Goal: Transaction & Acquisition: Purchase product/service

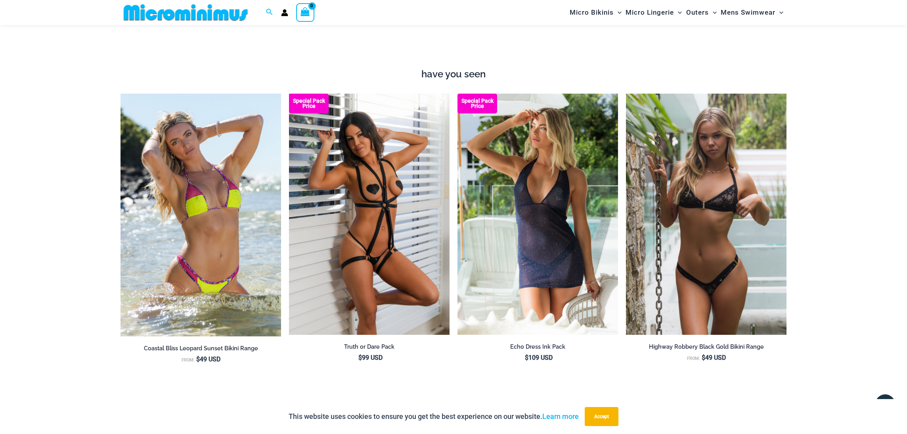
scroll to position [892, 0]
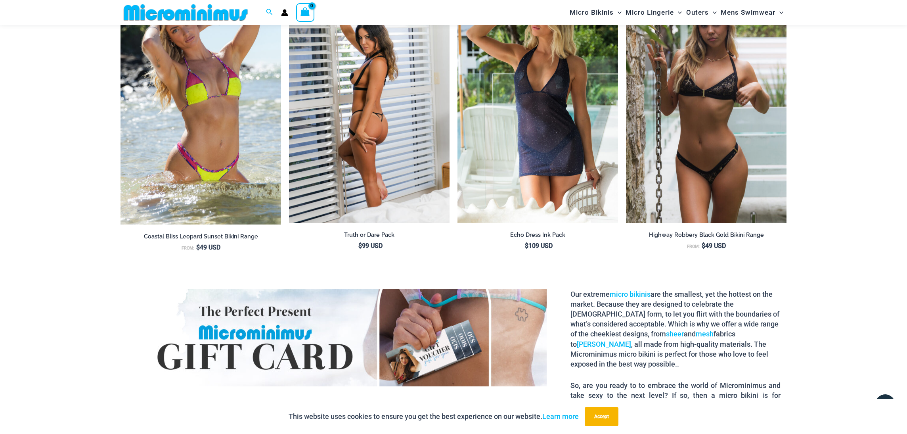
click at [394, 101] on img at bounding box center [369, 102] width 161 height 241
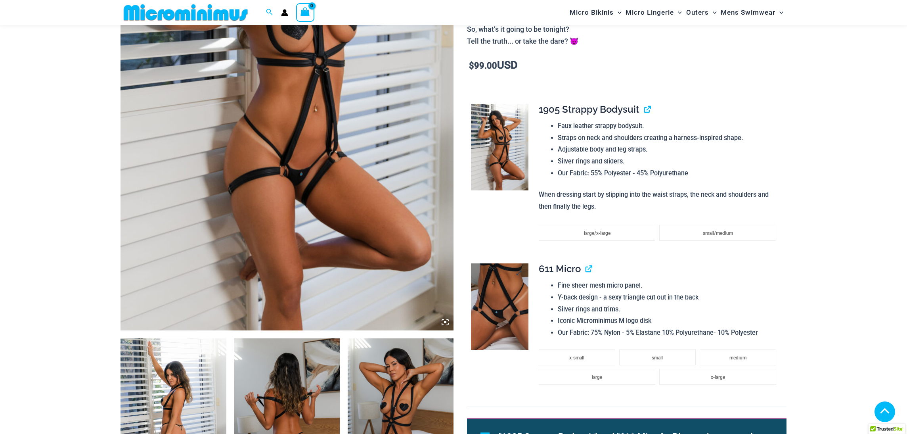
scroll to position [388, 0]
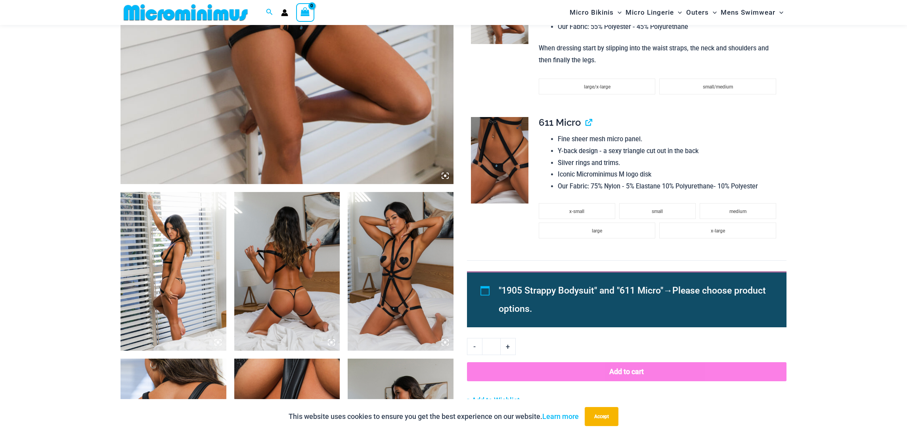
click at [512, 161] on img at bounding box center [499, 160] width 57 height 86
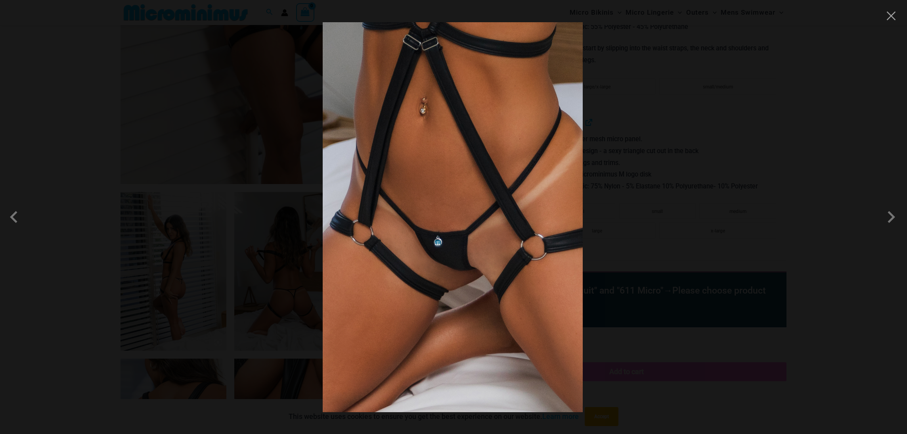
click at [655, 137] on div at bounding box center [453, 217] width 907 height 434
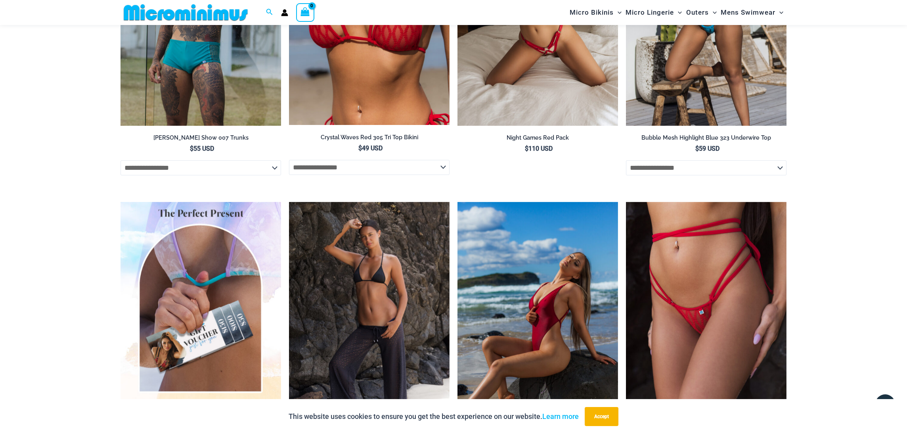
scroll to position [1264, 0]
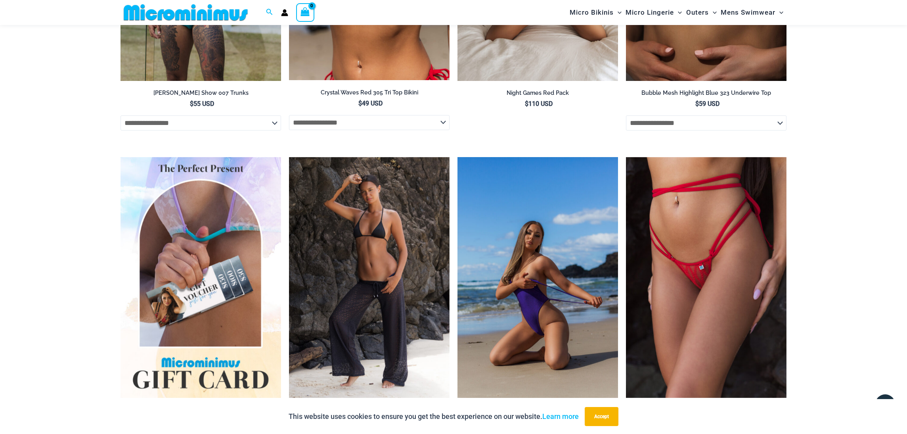
click at [509, 256] on img at bounding box center [537, 277] width 161 height 241
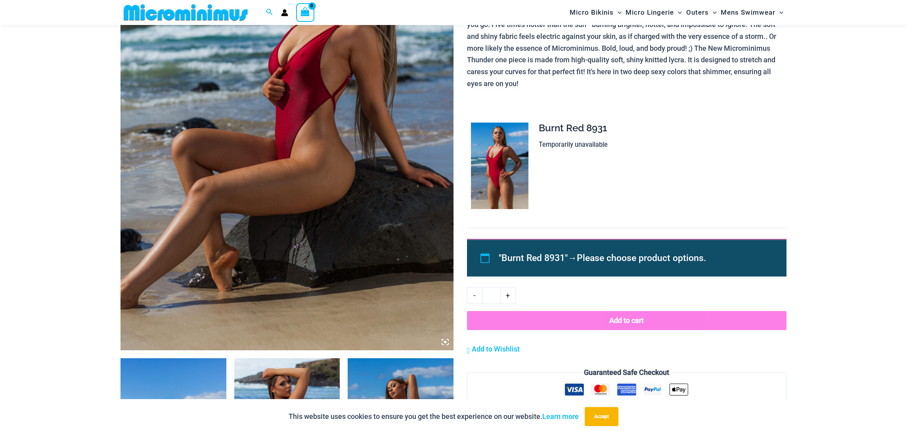
scroll to position [218, 0]
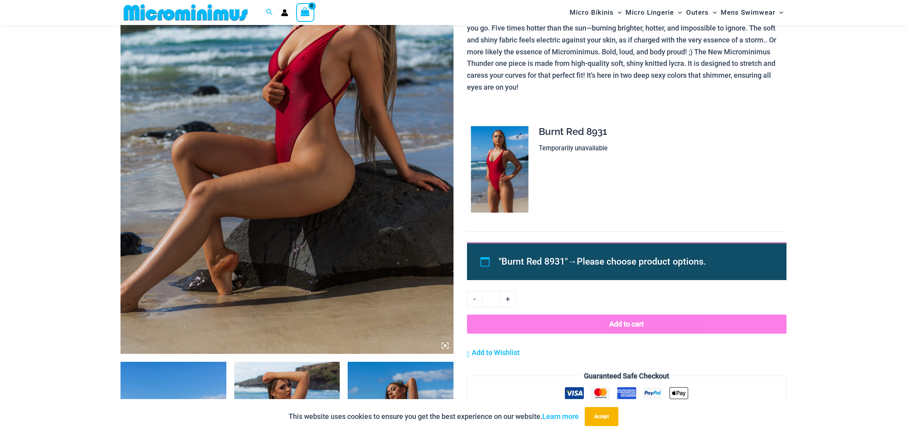
click at [506, 167] on img at bounding box center [499, 169] width 57 height 86
